Goal: Task Accomplishment & Management: Use online tool/utility

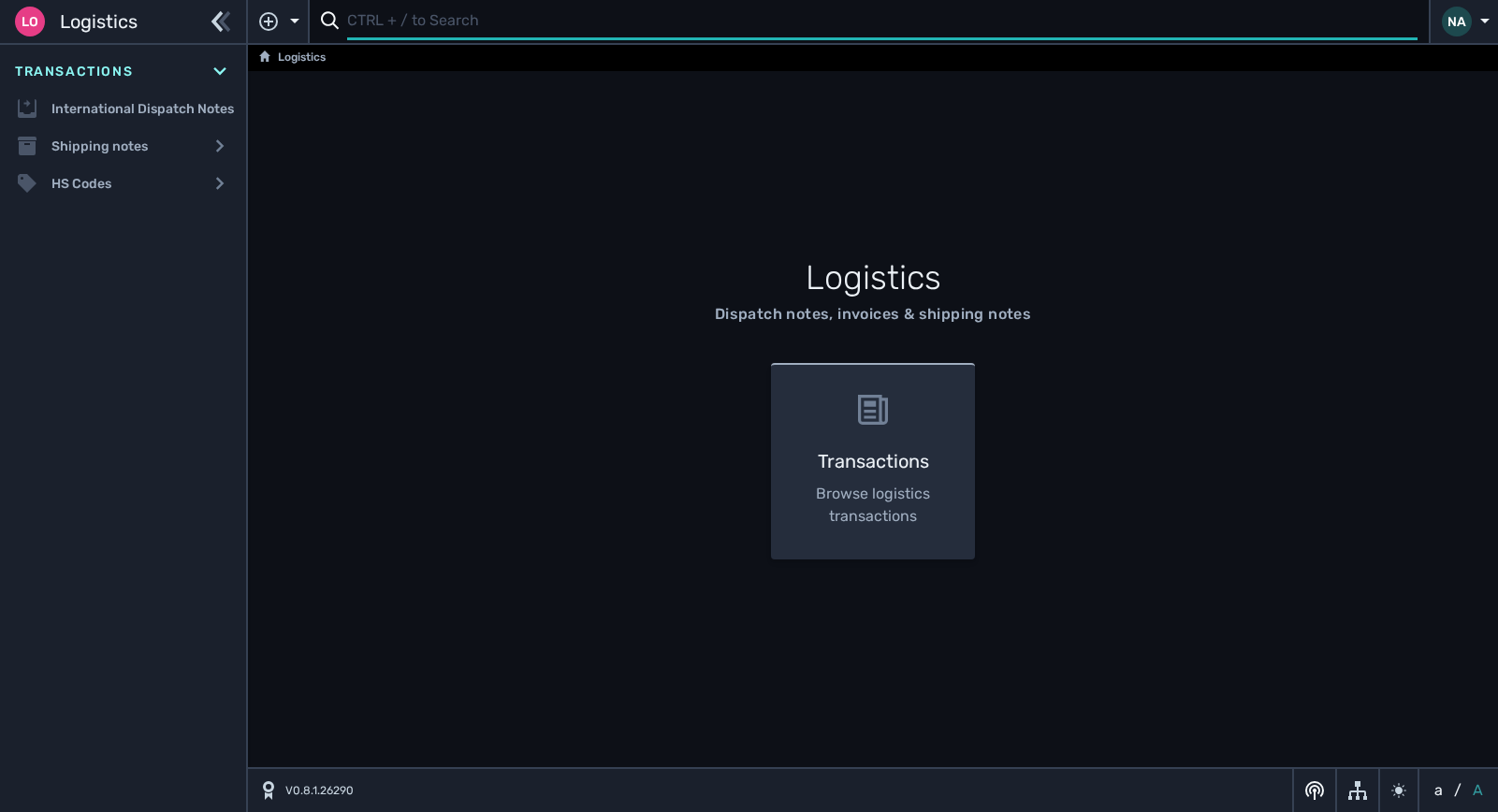
click at [443, 24] on input "text" at bounding box center [882, 22] width 1070 height 36
type input "1106851"
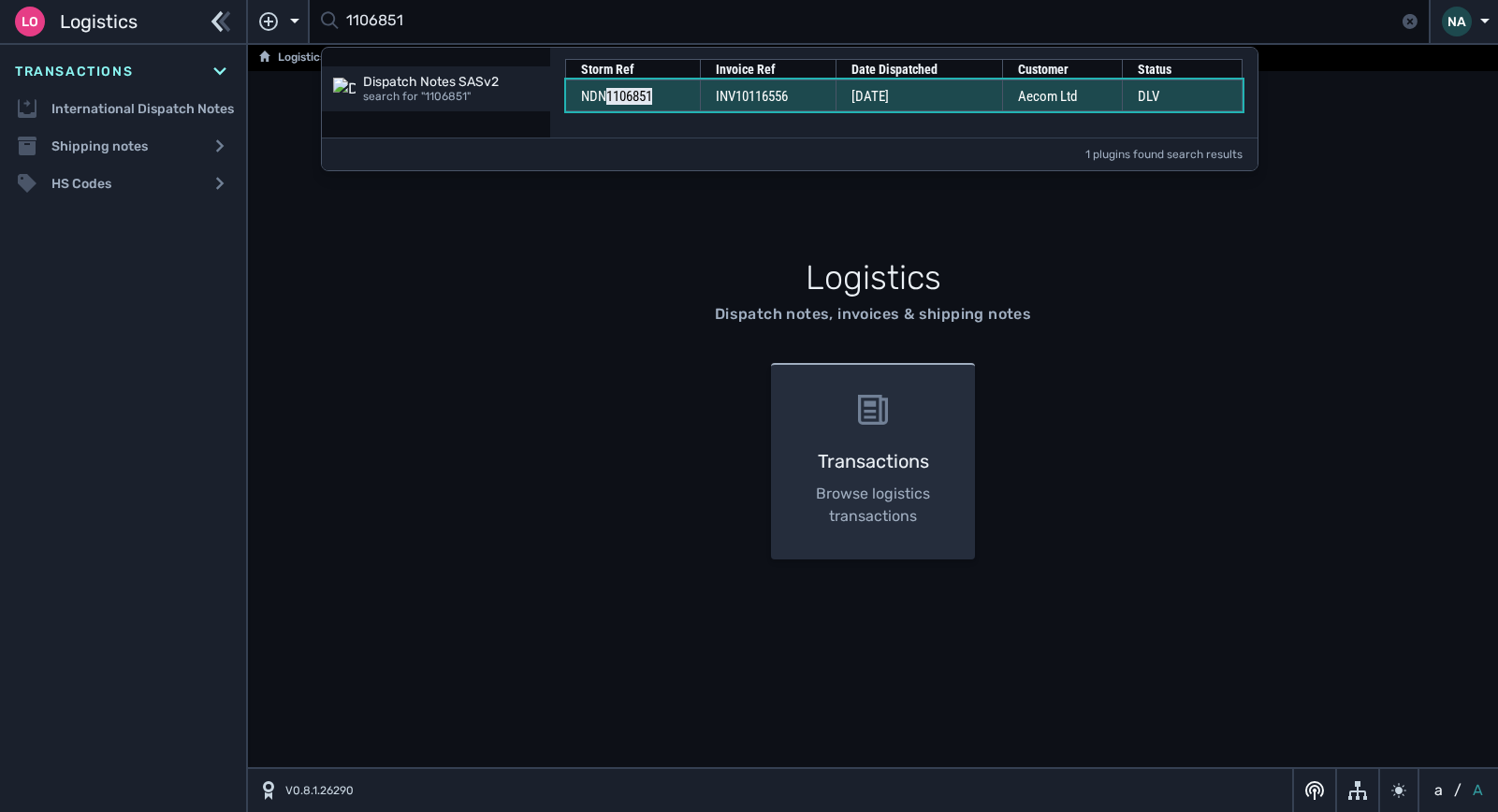
click at [745, 107] on td "INV10116556" at bounding box center [767, 95] width 135 height 32
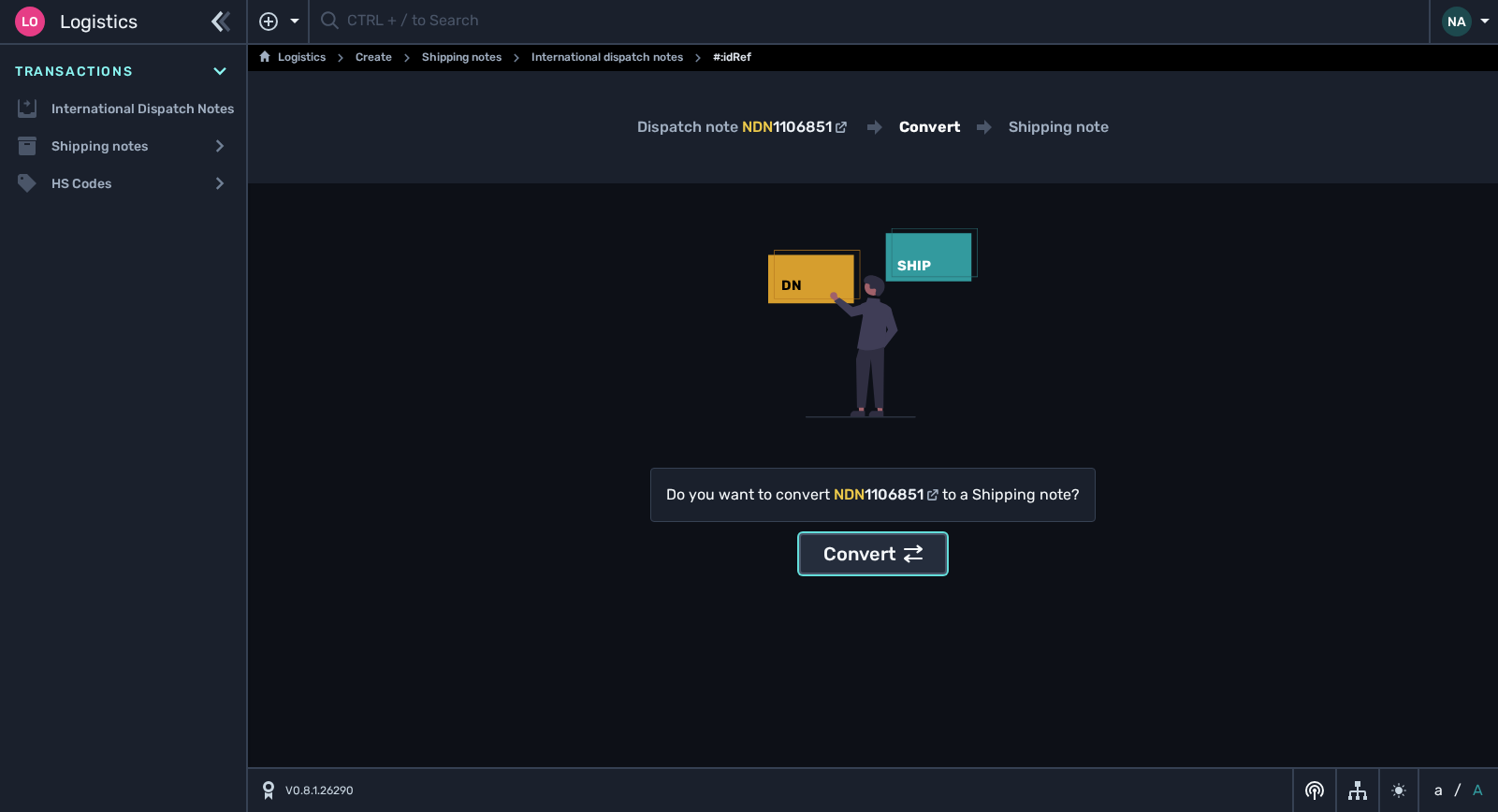
click at [891, 559] on div "Convert" at bounding box center [873, 553] width 99 height 28
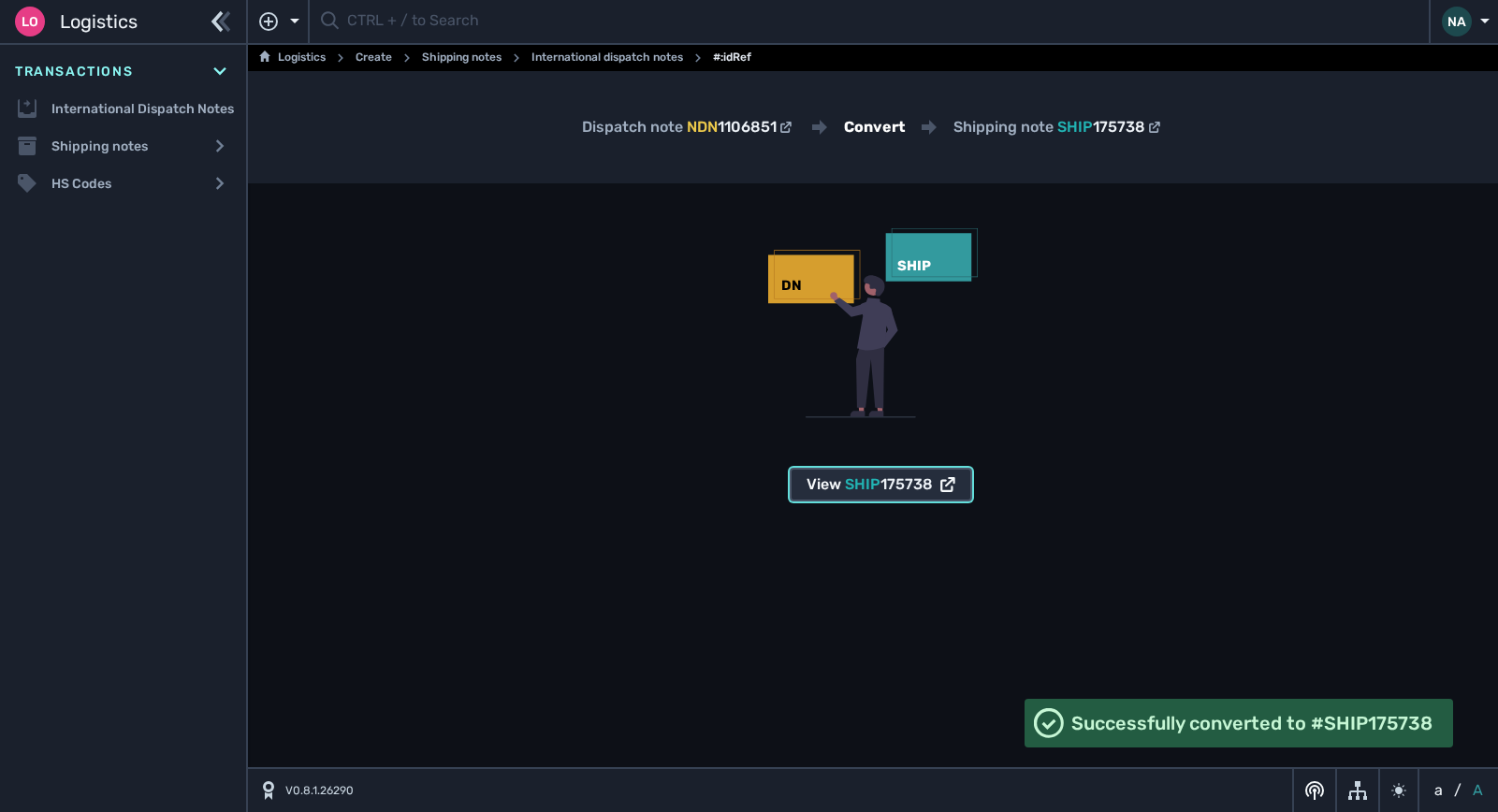
click at [893, 485] on span "175738" at bounding box center [906, 484] width 53 height 18
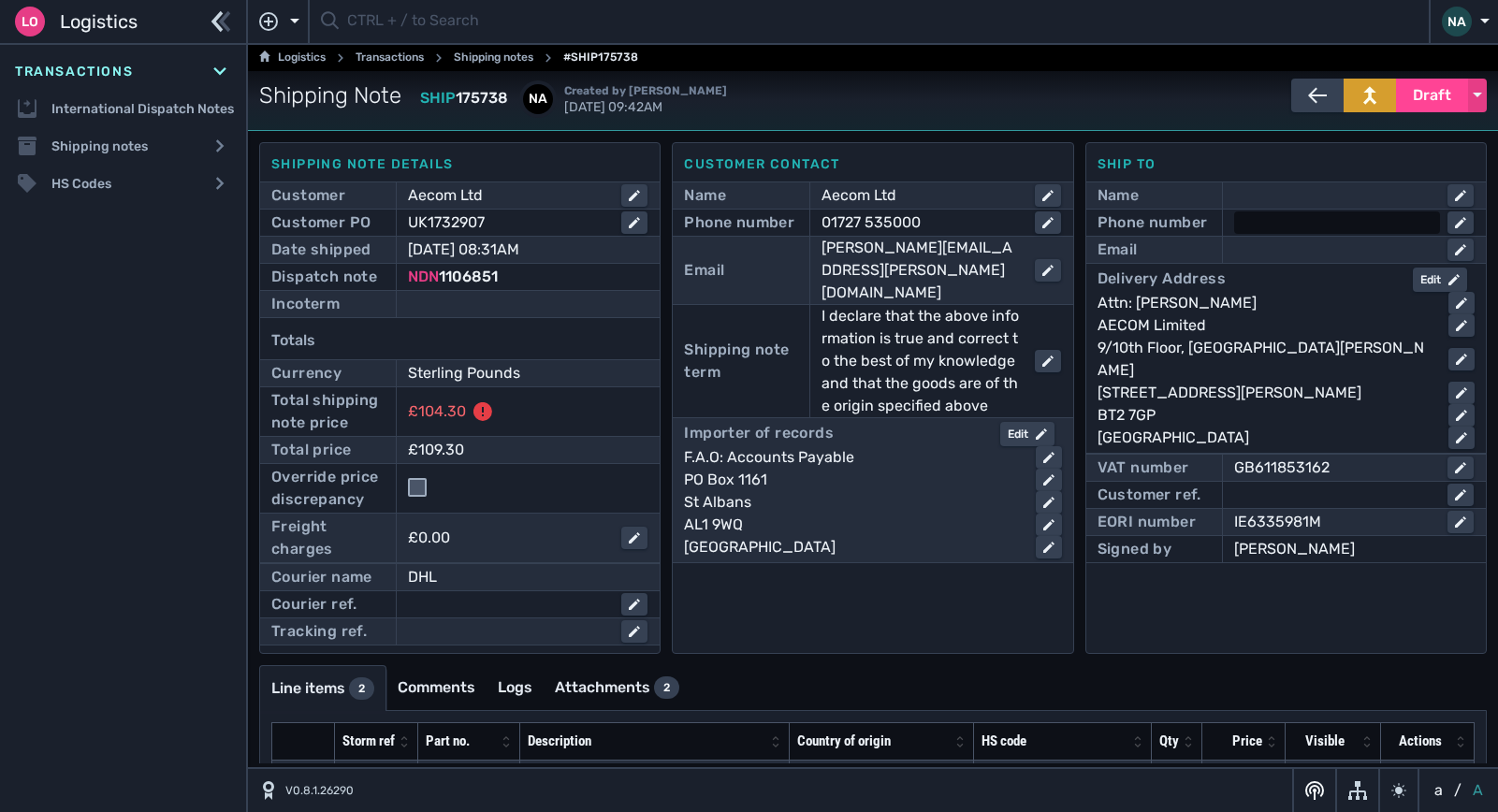
click at [1259, 216] on div at bounding box center [1337, 222] width 206 height 22
type input "02890607200"
click at [1260, 252] on div at bounding box center [1337, 249] width 206 height 22
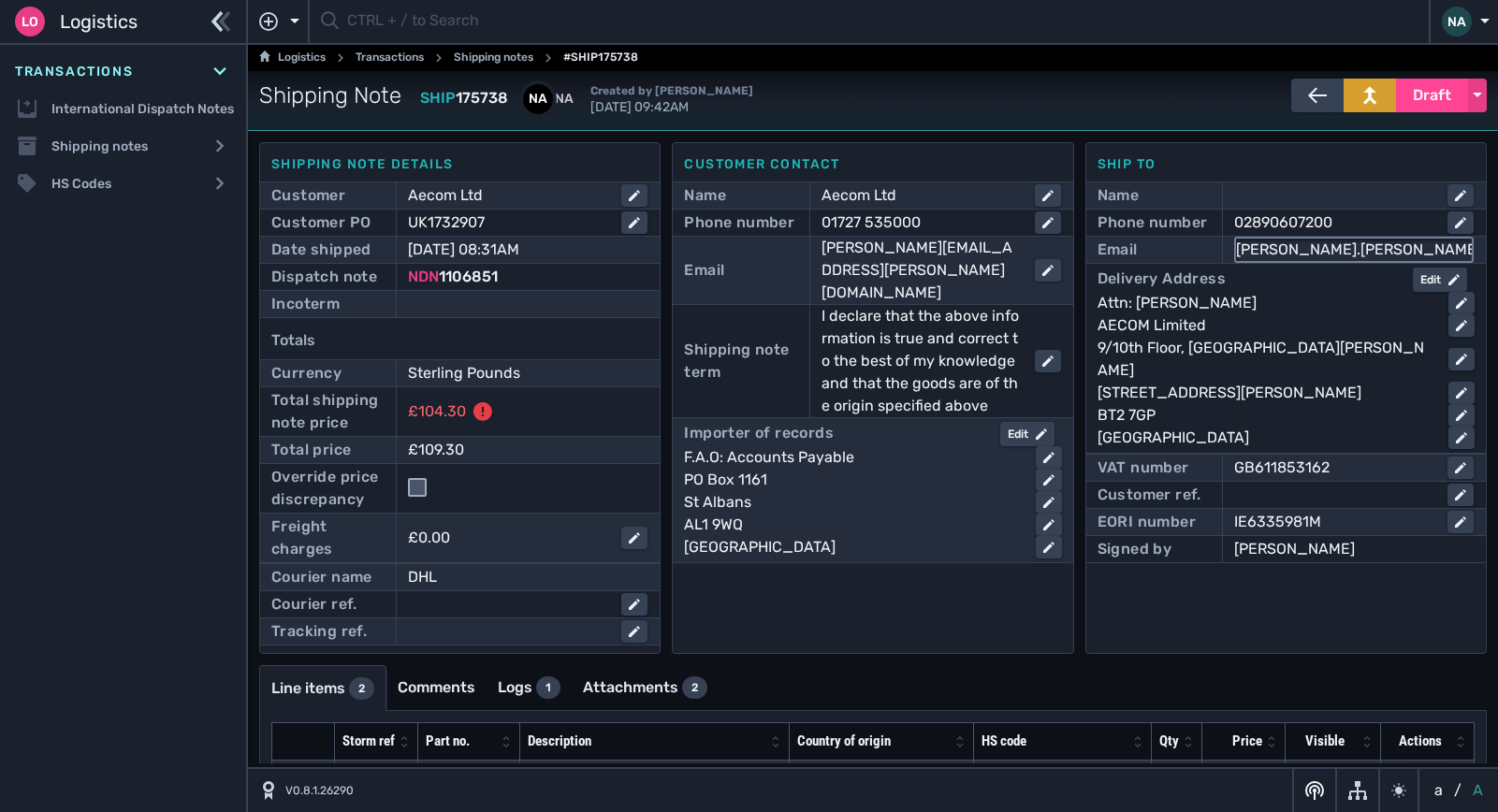
type input "alison.weatherup@aecom.com"
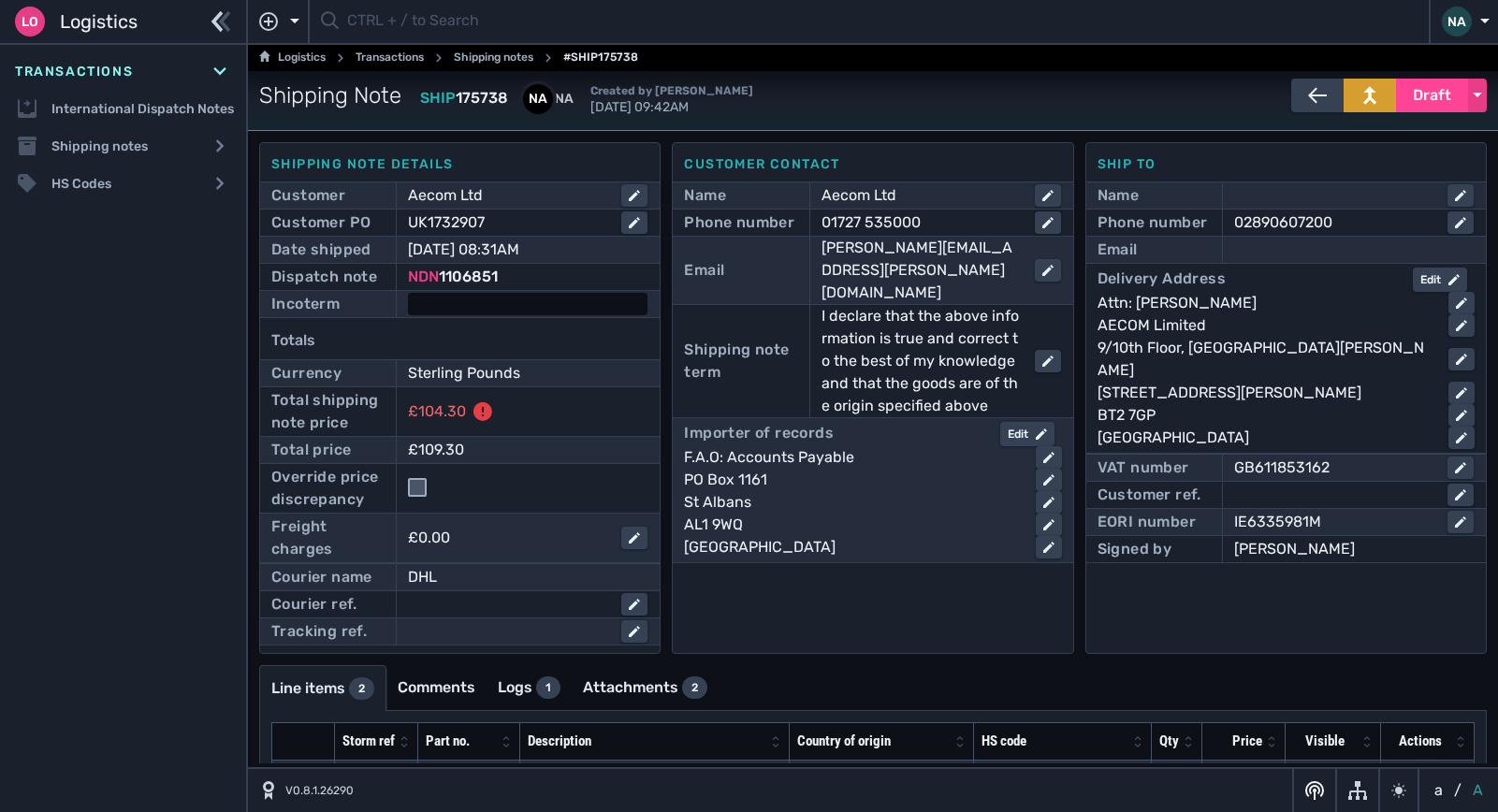
click at [505, 301] on div at bounding box center [527, 303] width 240 height 22
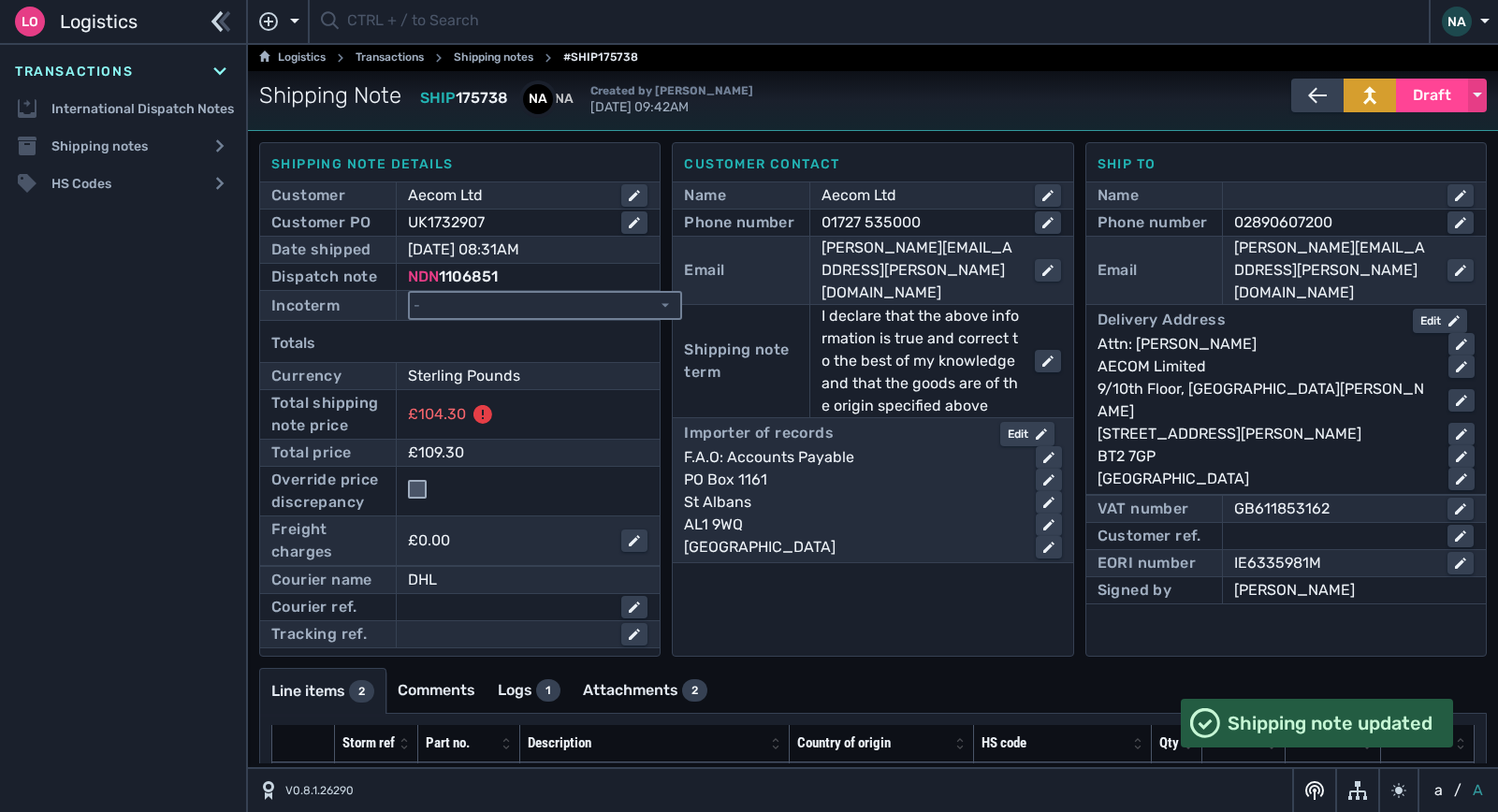
click at [505, 301] on select "- Ex Works - EXW Free Carrier - FCA Carriage Paid To - CPT Carriage Insurance P…" at bounding box center [545, 305] width 270 height 25
select select "[object Object]"
click at [410, 292] on select "- Ex Works - EXW Free Carrier - FCA Carriage Paid To - CPT Carriage Insurance P…" at bounding box center [545, 305] width 270 height 25
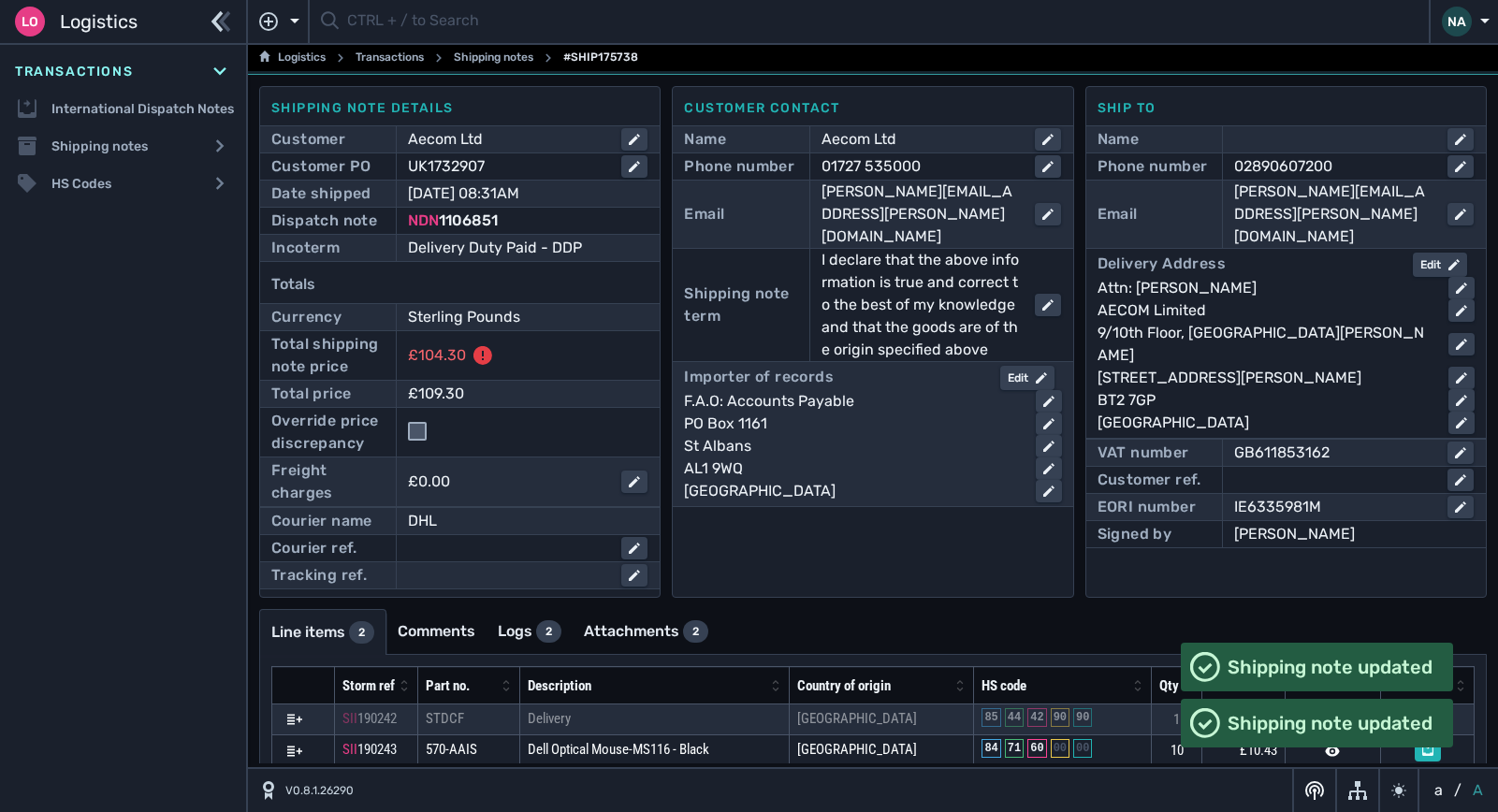
scroll to position [83, 0]
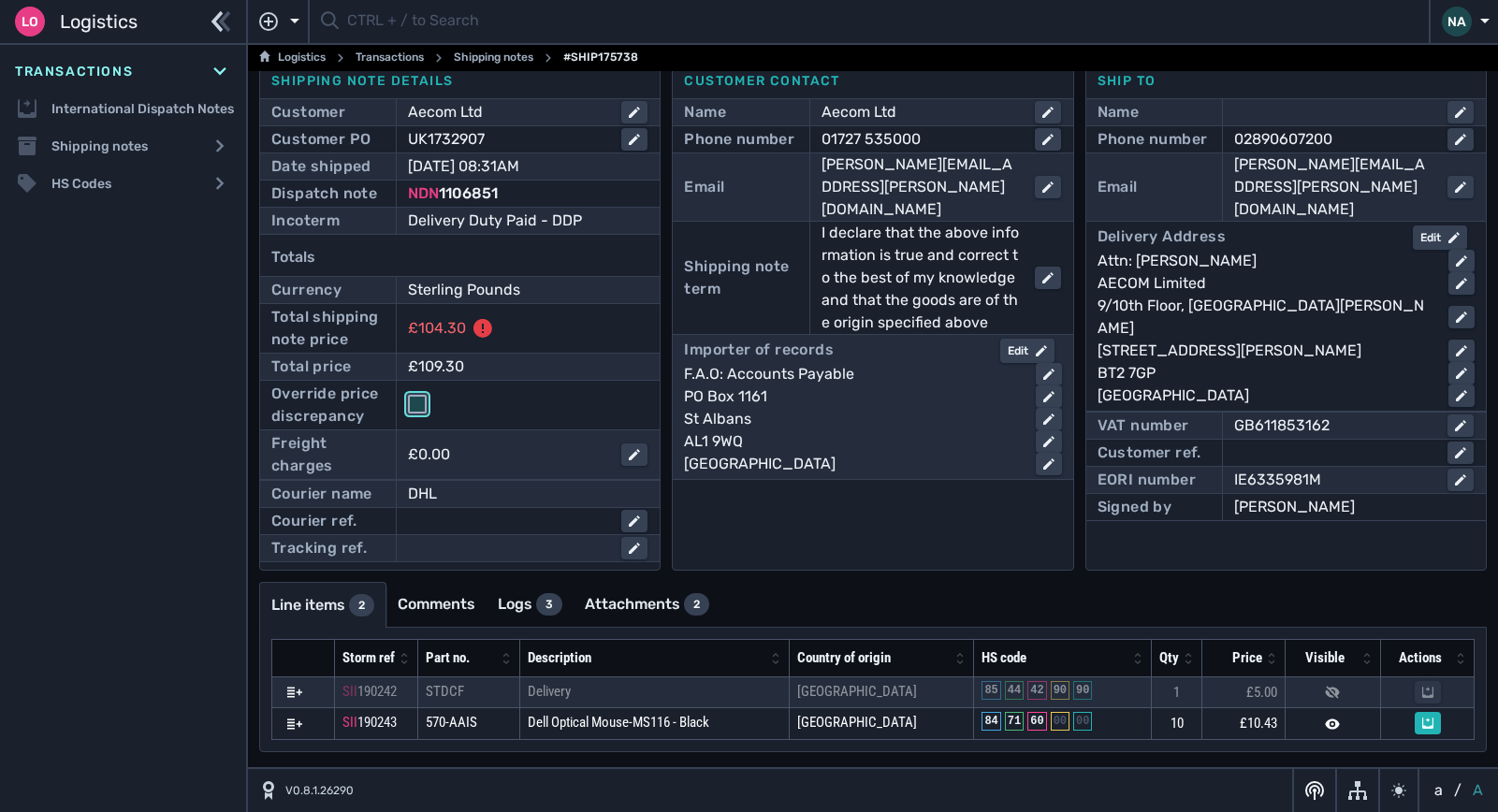
click at [419, 406] on input "checkbox" at bounding box center [417, 405] width 19 height 19
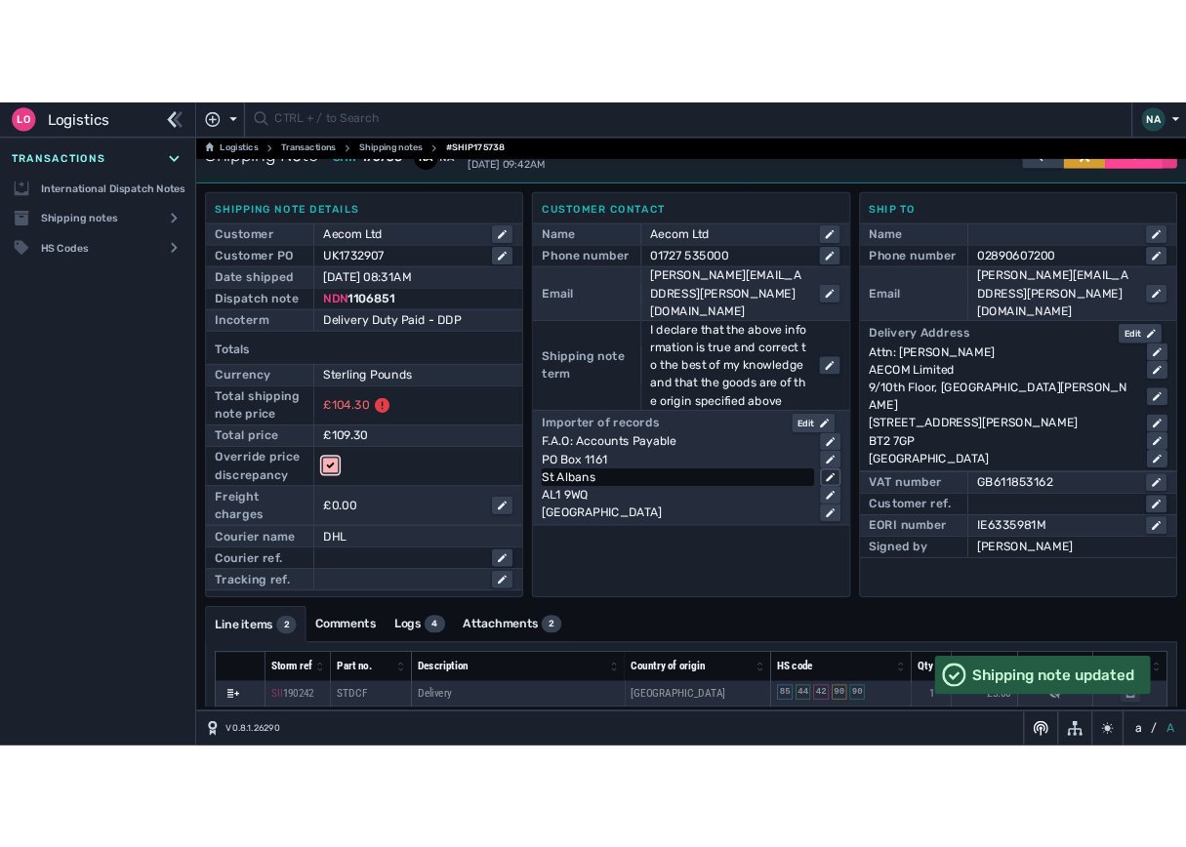
scroll to position [0, 0]
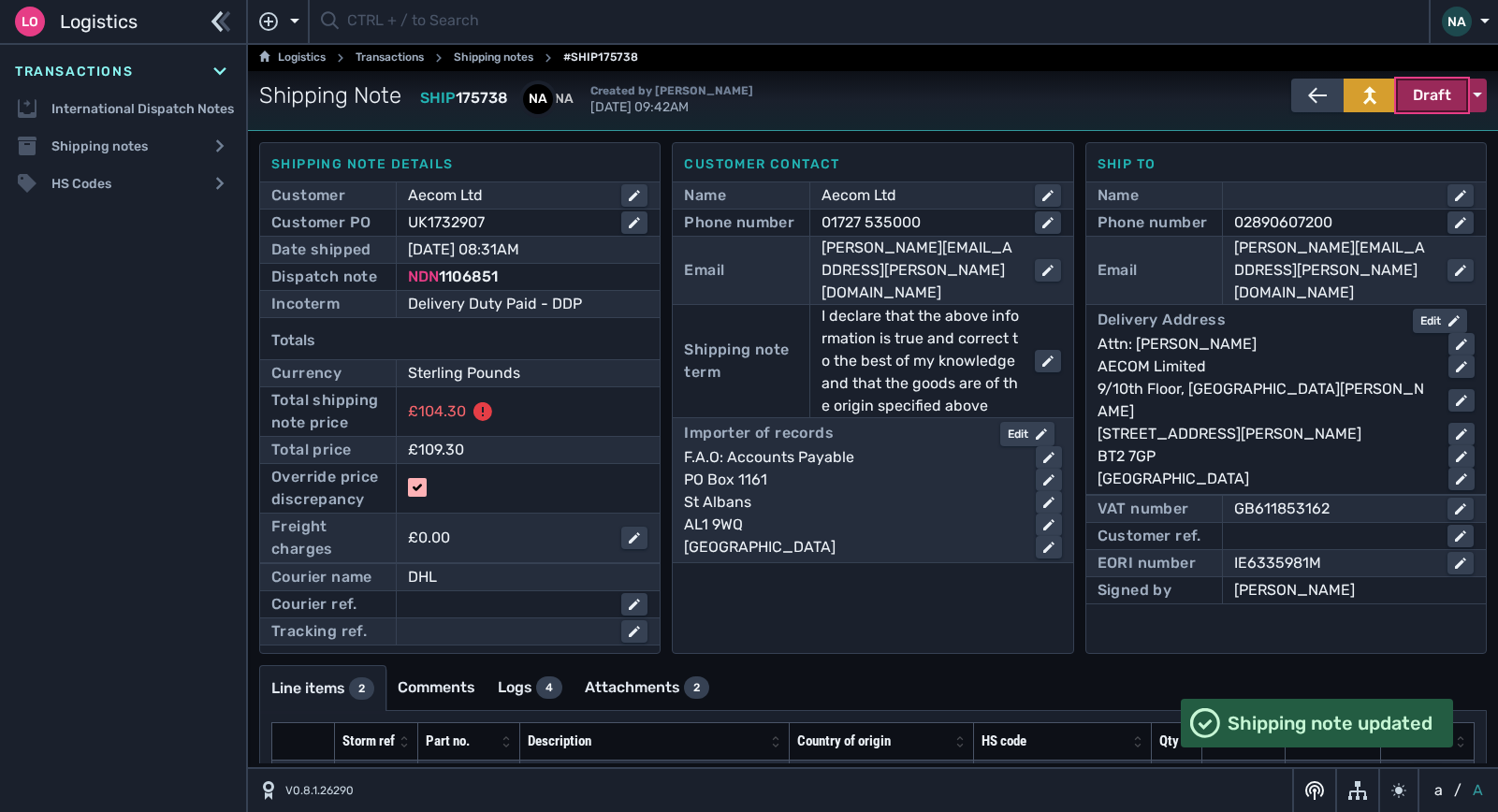
click at [1429, 85] on span "Draft" at bounding box center [1433, 95] width 38 height 22
click at [1347, 138] on div "Dispatched" at bounding box center [1396, 134] width 177 height 37
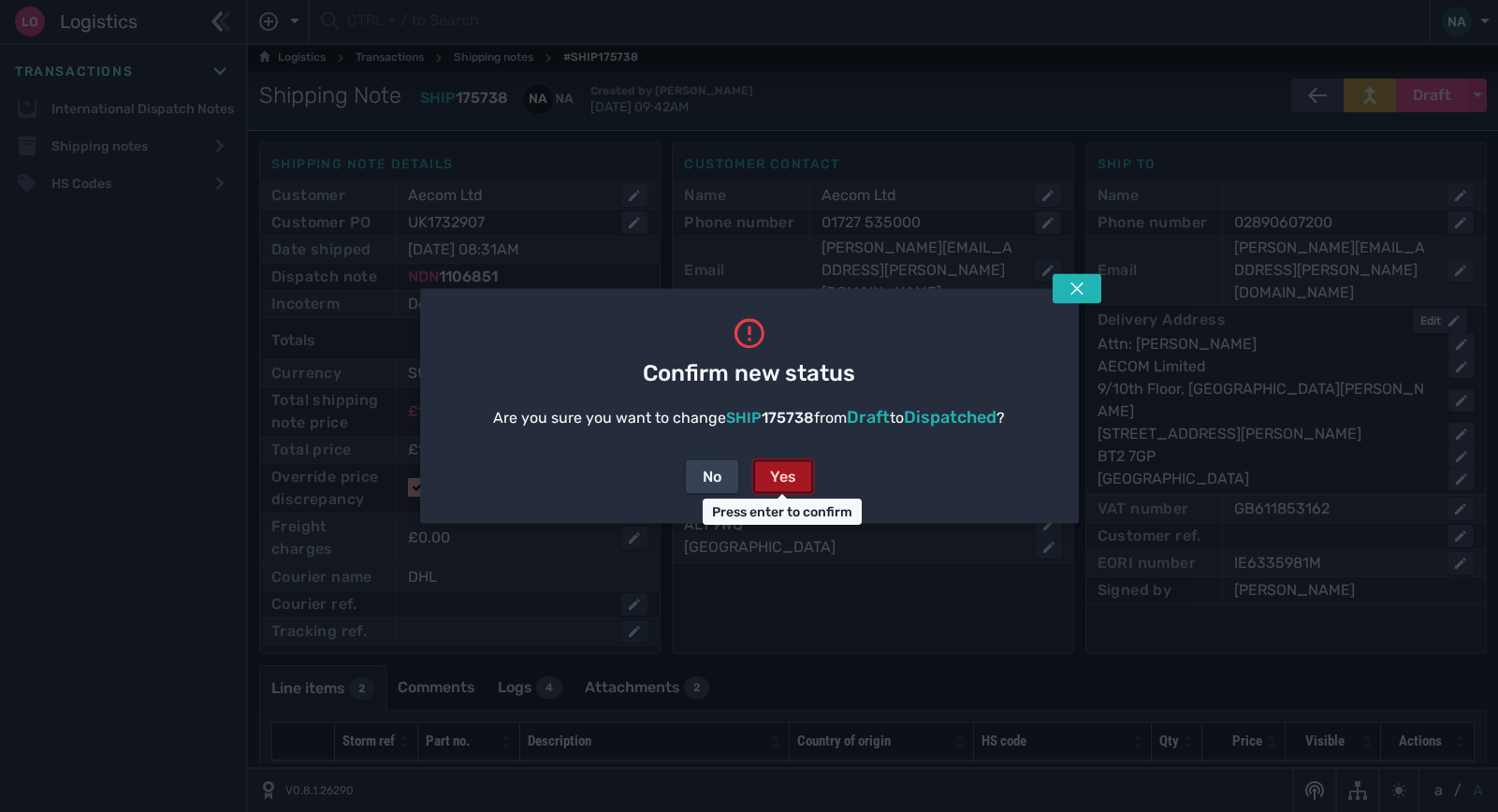
click at [792, 474] on div "Yes" at bounding box center [783, 476] width 26 height 22
checkbox input "false"
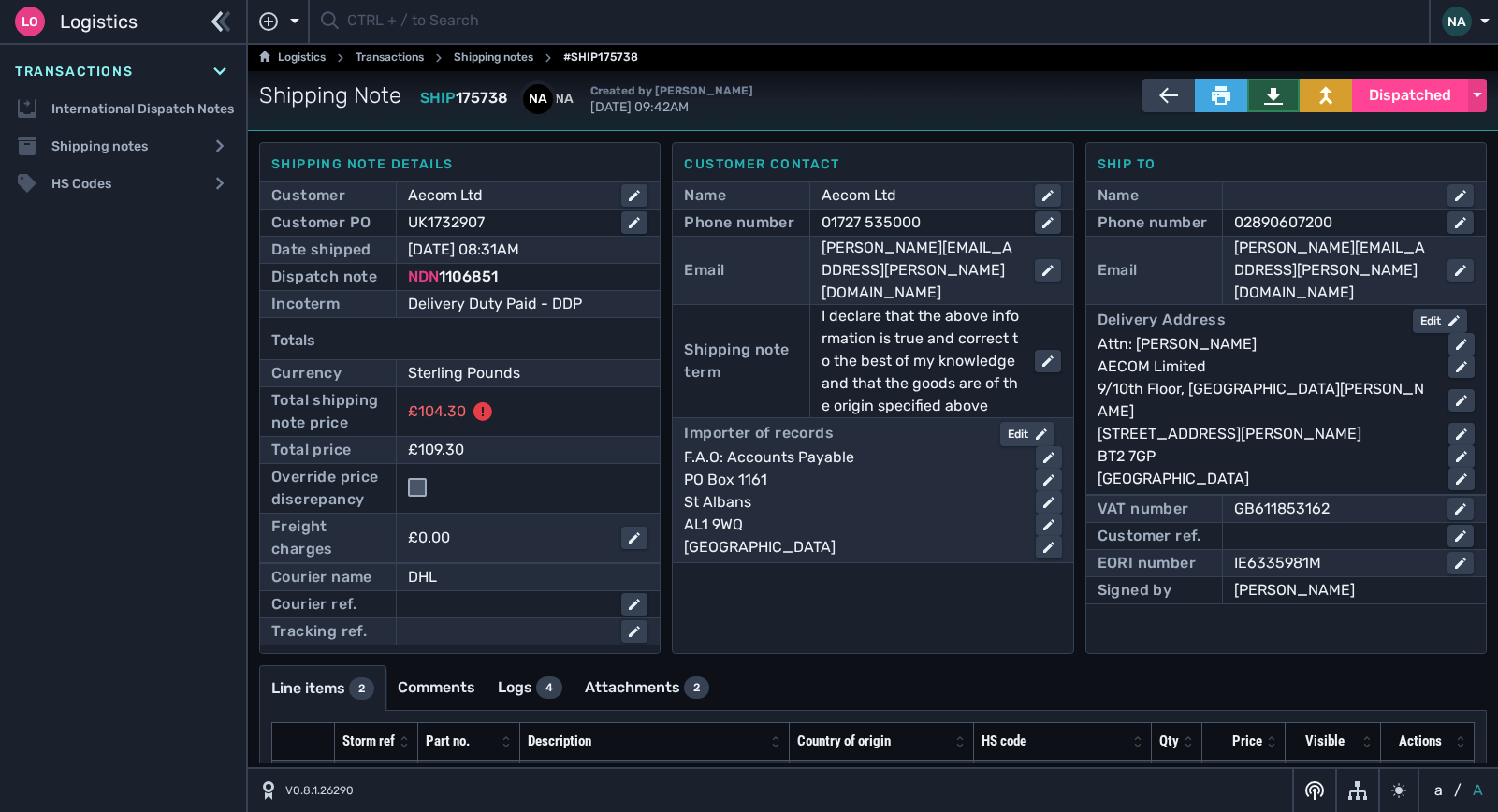
click at [1264, 99] on icon at bounding box center [1274, 96] width 19 height 19
